Goal: Use online tool/utility: Utilize a website feature to perform a specific function

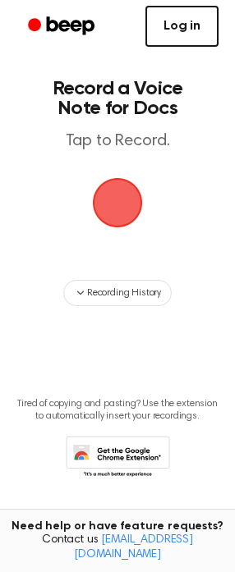
click at [193, 32] on link "Log in" at bounding box center [181, 26] width 73 height 41
click at [121, 214] on span "button" at bounding box center [117, 203] width 53 height 53
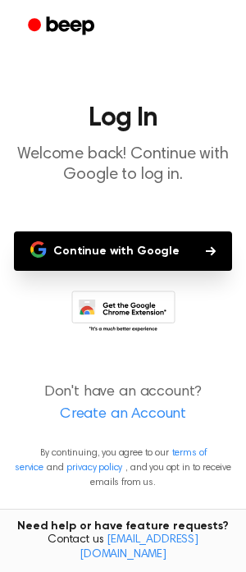
click at [135, 255] on button "Continue with Google" at bounding box center [123, 251] width 218 height 39
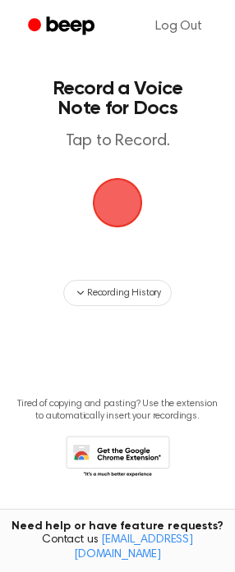
click at [126, 195] on span "button" at bounding box center [118, 203] width 50 height 50
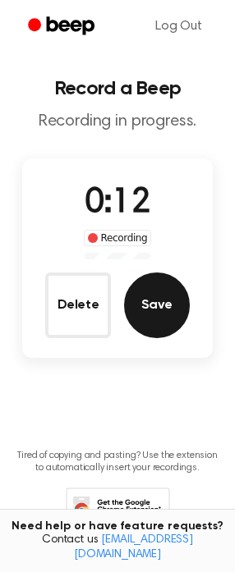
click at [163, 282] on button "Save" at bounding box center [157, 306] width 66 height 66
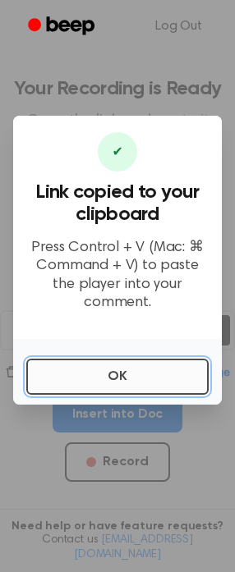
click at [137, 375] on button "OK" at bounding box center [117, 377] width 182 height 36
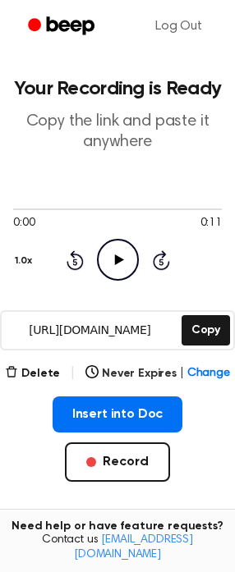
click at [125, 264] on icon "Play Audio" at bounding box center [118, 260] width 42 height 42
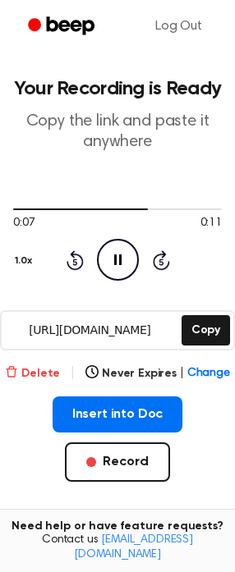
click at [39, 374] on button "Delete" at bounding box center [32, 373] width 55 height 17
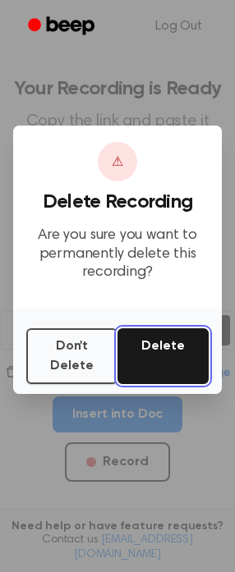
click at [170, 346] on button "Delete" at bounding box center [162, 356] width 91 height 56
